Goal: Check status: Check status

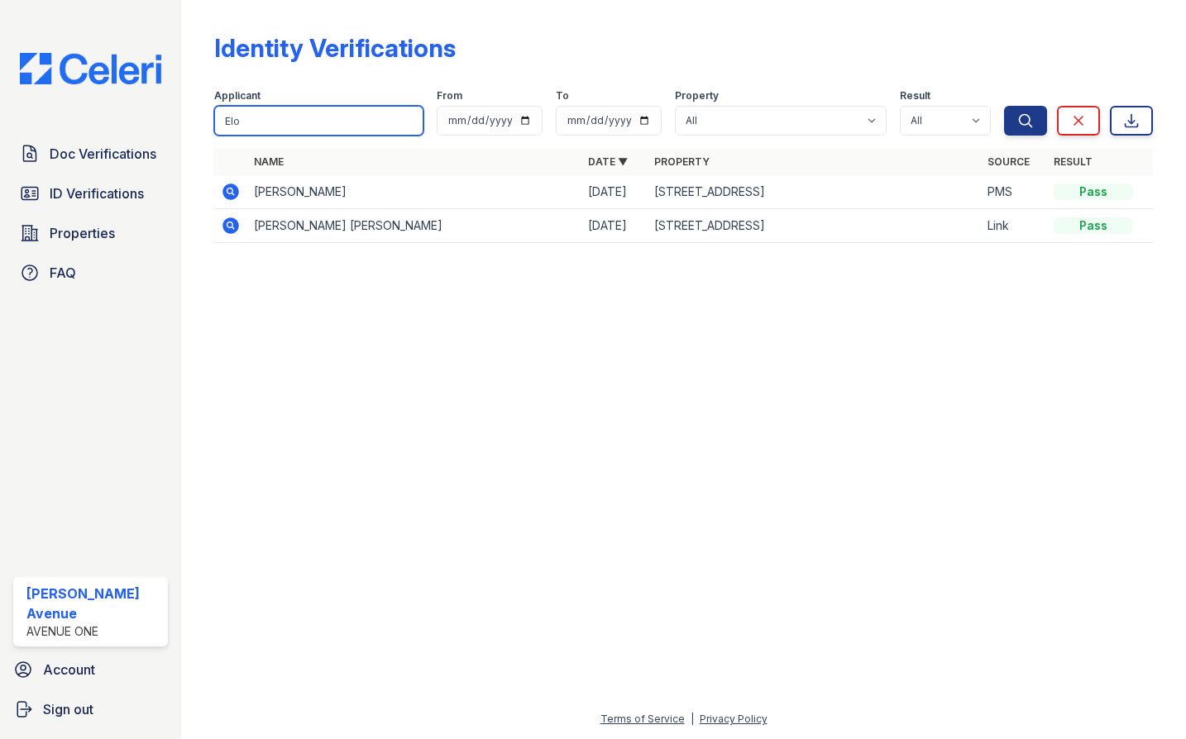
drag, startPoint x: 290, startPoint y: 119, endPoint x: 162, endPoint y: 126, distance: 128.4
click at [162, 126] on div "Doc Verifications ID Verifications Properties FAQ [PERSON_NAME][GEOGRAPHIC_DATA…" at bounding box center [593, 369] width 1186 height 739
type input "grac"
click at [1004, 106] on button "Search" at bounding box center [1025, 121] width 43 height 30
click at [228, 195] on icon at bounding box center [231, 192] width 17 height 17
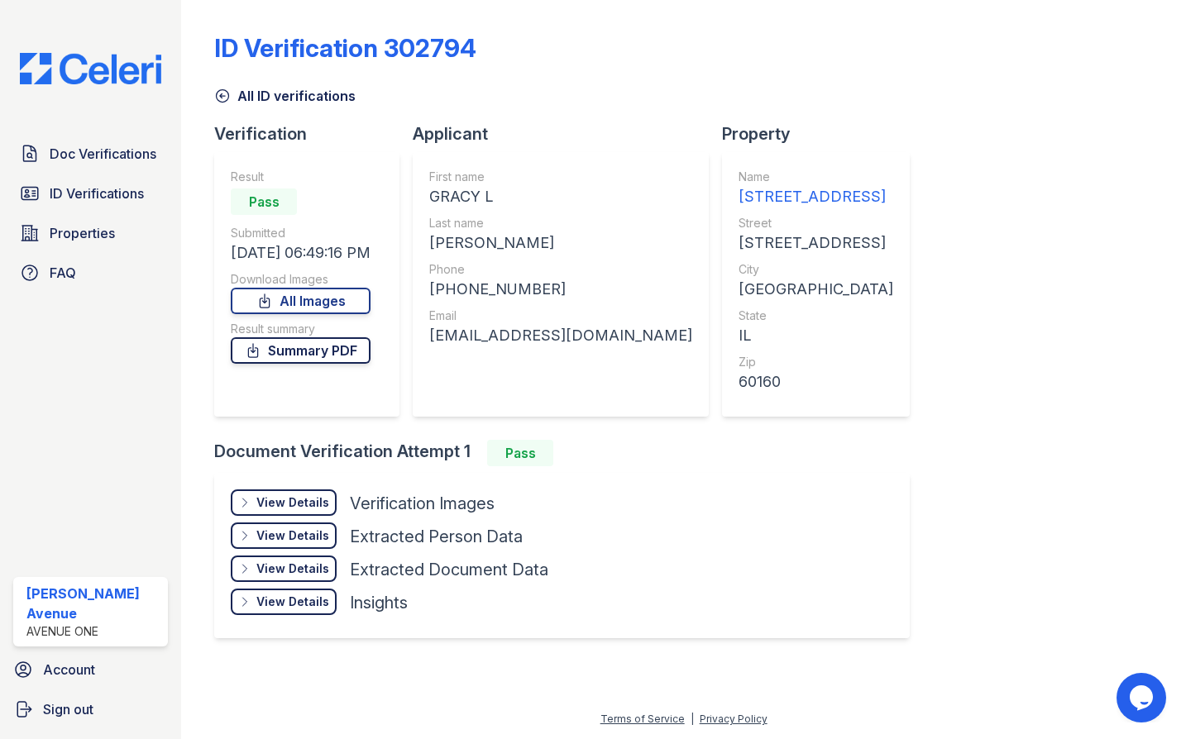
click at [342, 352] on link "Summary PDF" at bounding box center [301, 350] width 140 height 26
click at [297, 298] on link "All Images" at bounding box center [301, 301] width 140 height 26
click at [79, 159] on span "Doc Verifications" at bounding box center [103, 154] width 107 height 20
